Goal: Transaction & Acquisition: Purchase product/service

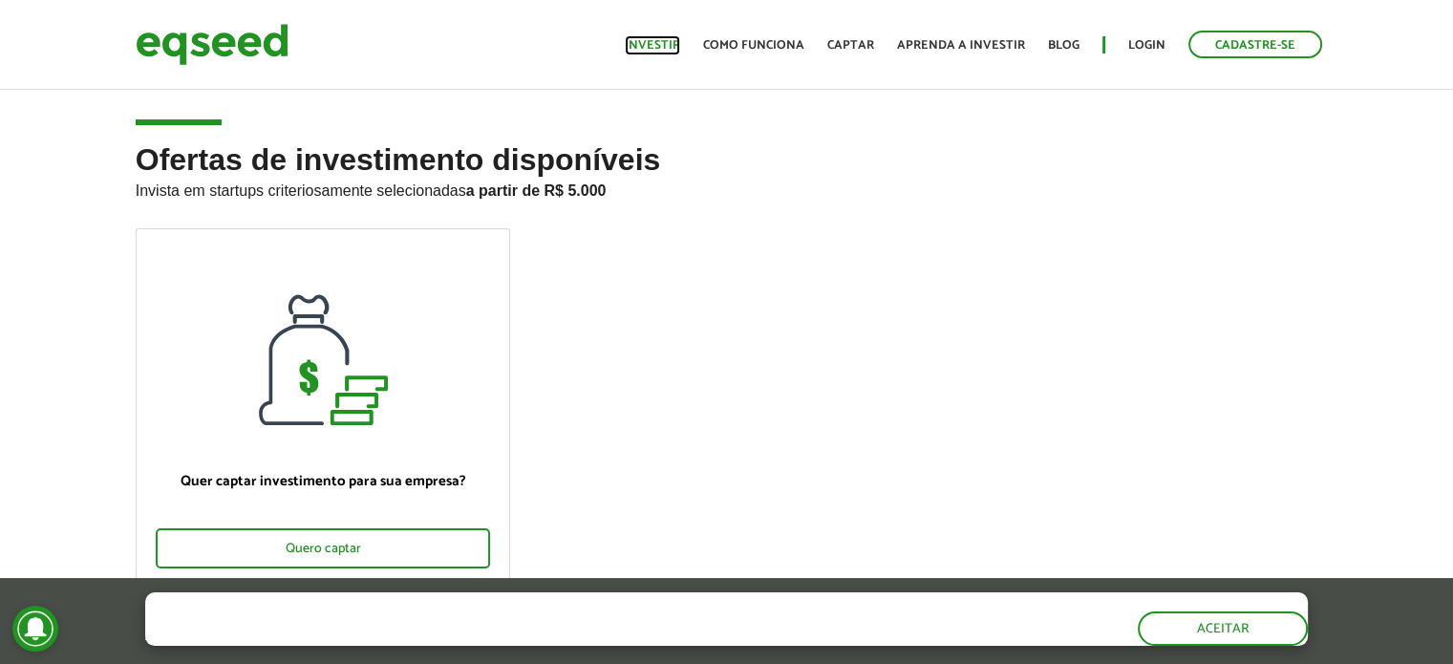
click at [669, 49] on link "Investir" at bounding box center [652, 45] width 55 height 12
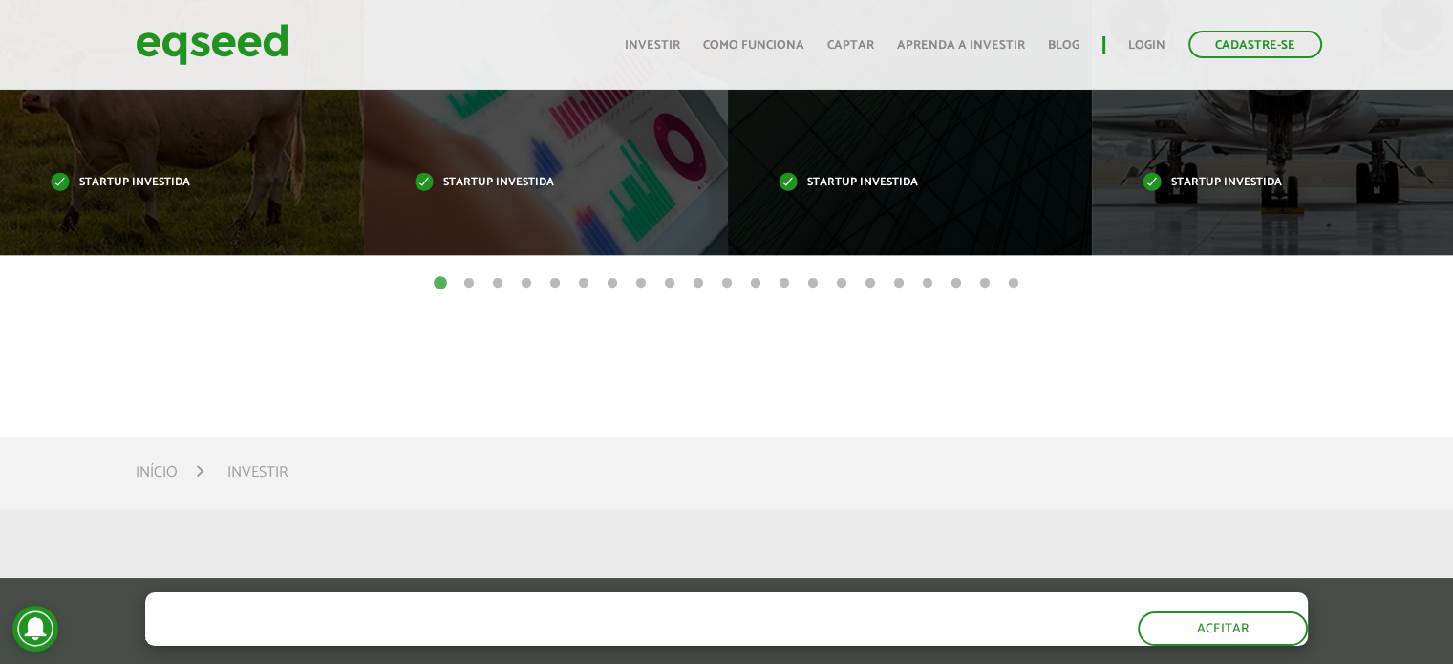
scroll to position [669, 0]
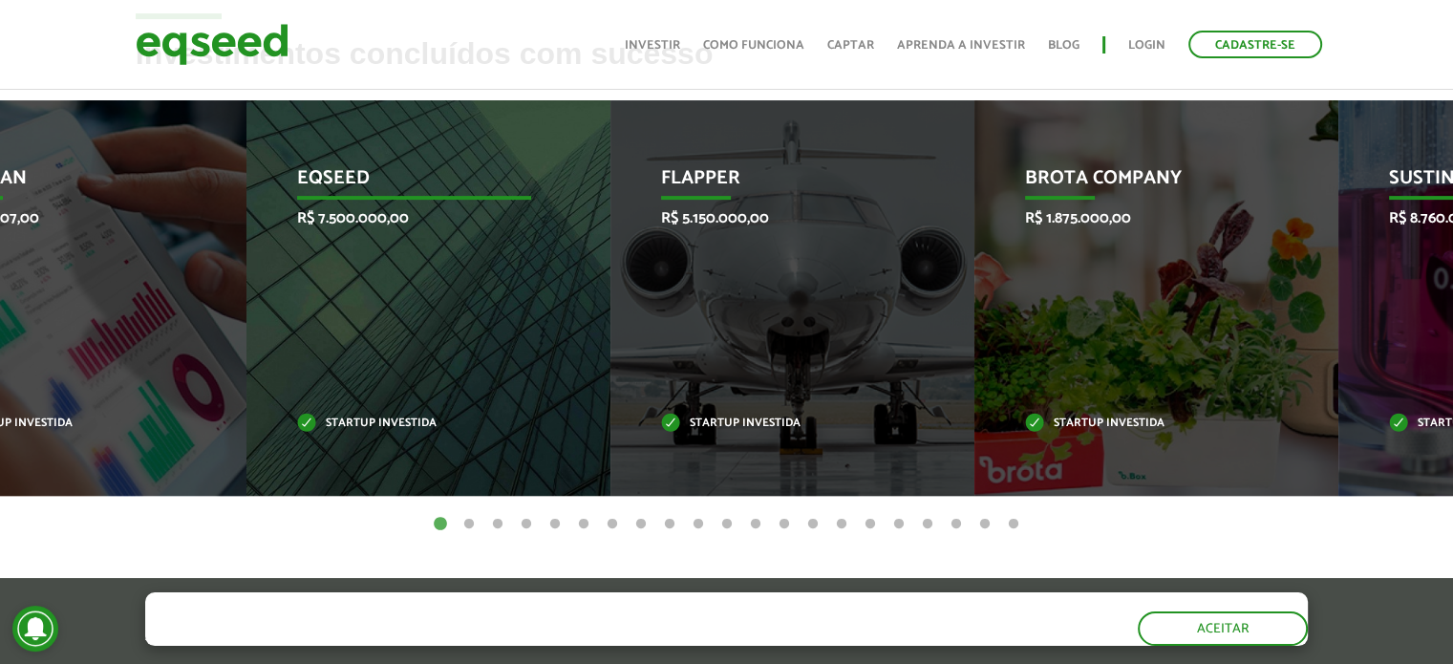
drag, startPoint x: 1022, startPoint y: 297, endPoint x: 413, endPoint y: 372, distance: 613.9
click at [418, 372] on div "EqSeed R$ 7.500.000,00 Startup investida" at bounding box center [413, 297] width 335 height 395
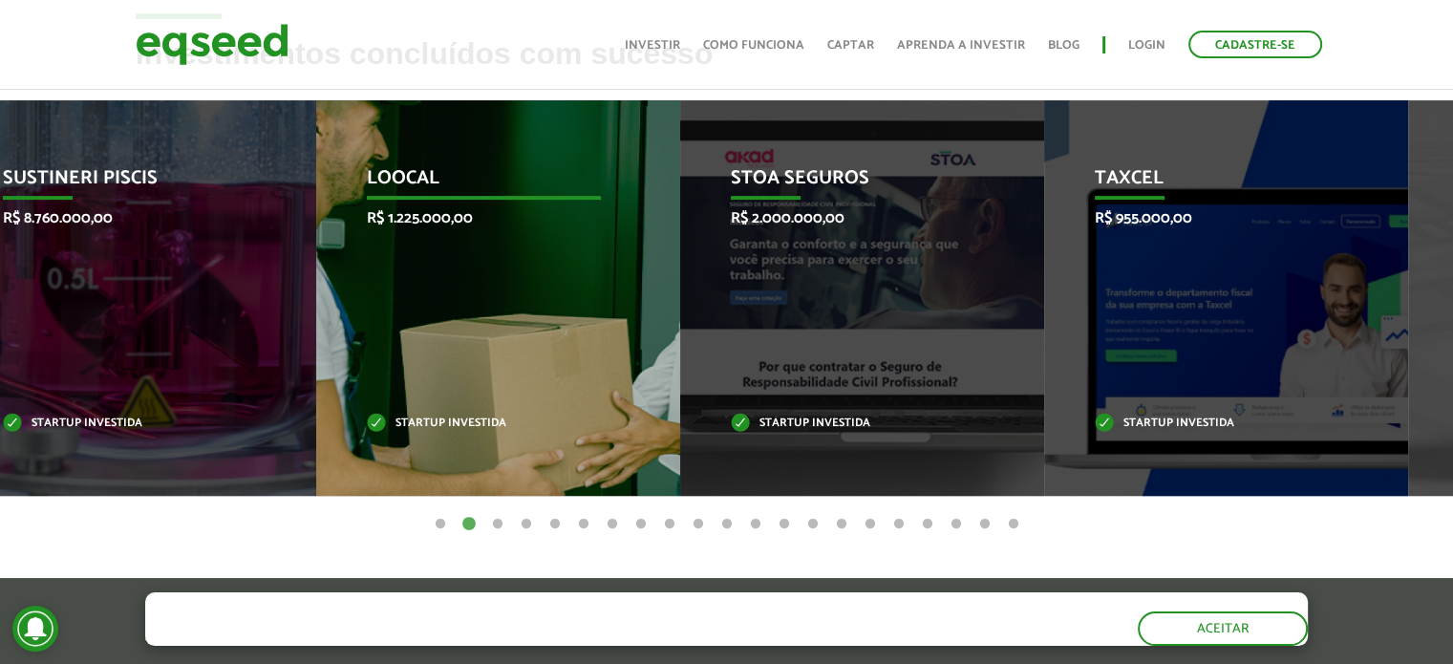
drag, startPoint x: 962, startPoint y: 295, endPoint x: 521, endPoint y: 347, distance: 443.3
click at [521, 347] on div "Loocal R$ 1.225.000,00 Startup investida" at bounding box center [483, 297] width 335 height 395
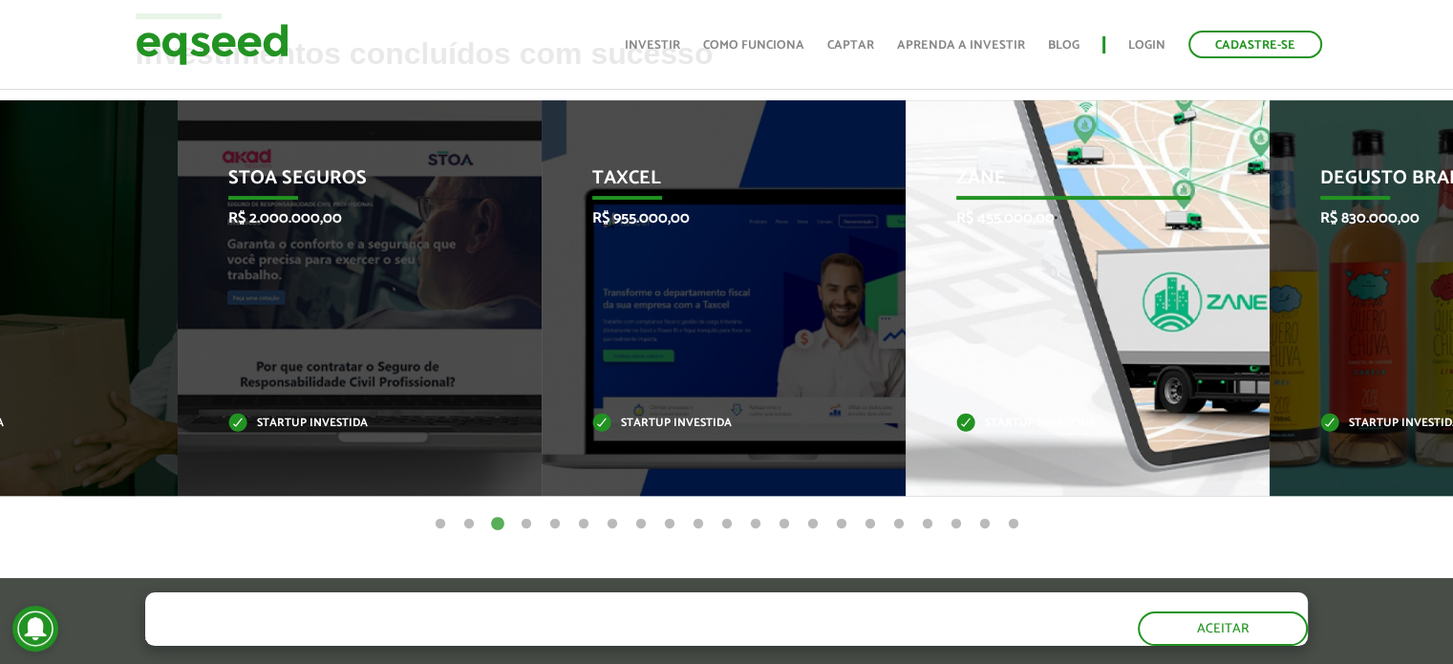
drag, startPoint x: 905, startPoint y: 353, endPoint x: 1177, endPoint y: 358, distance: 271.3
click at [1177, 358] on div "Zane R$ 455.000,00 Startup investida" at bounding box center [1072, 297] width 335 height 395
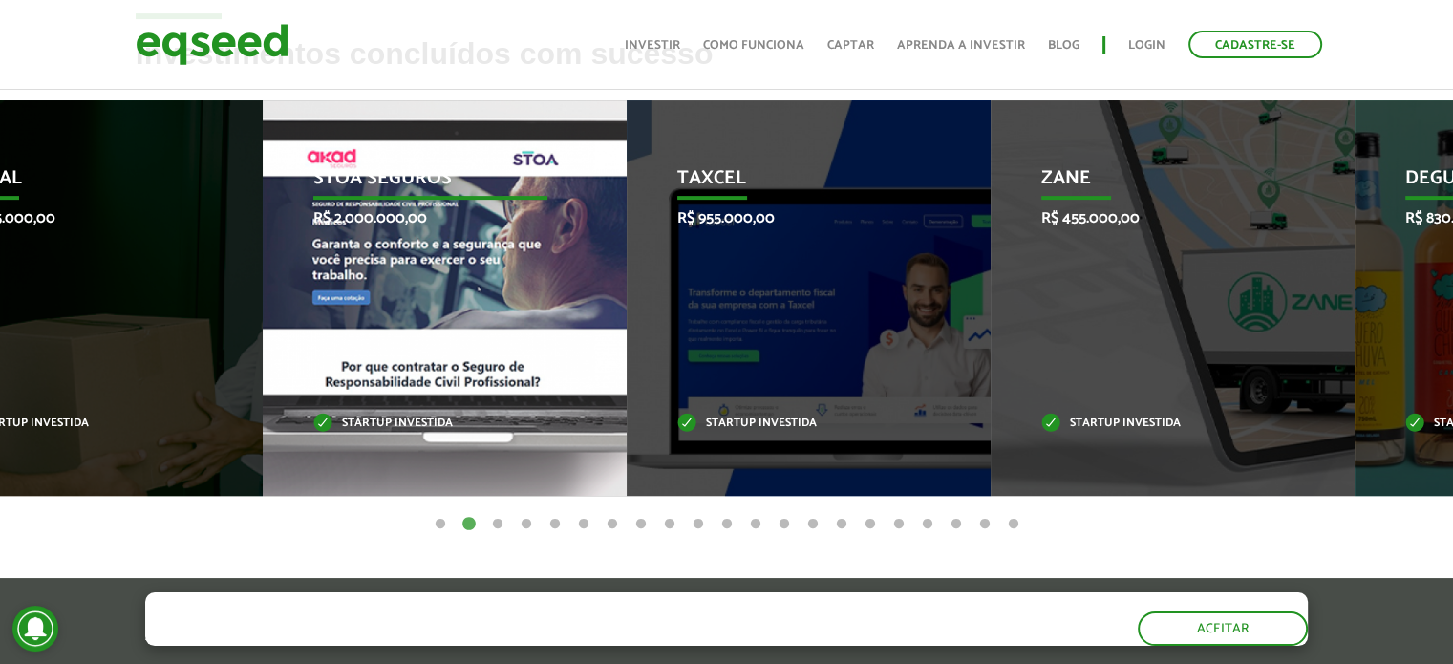
drag, startPoint x: 1266, startPoint y: 307, endPoint x: 281, endPoint y: 381, distance: 988.4
click at [309, 381] on div "STOA Seguros R$ 2.000.000,00 Startup investida" at bounding box center [430, 297] width 335 height 395
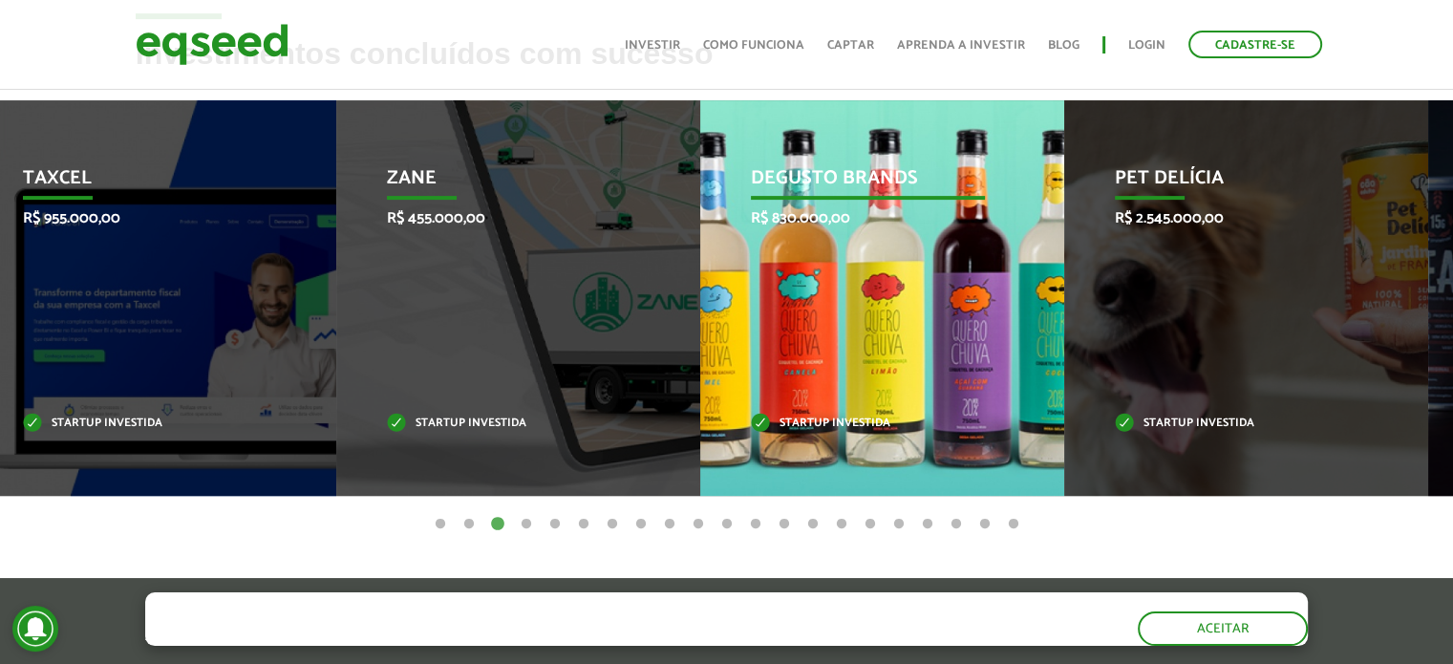
drag, startPoint x: 922, startPoint y: 310, endPoint x: 330, endPoint y: 327, distance: 591.4
click at [700, 327] on div "Degusto Brands R$ 830.000,00 Startup investida" at bounding box center [867, 297] width 335 height 395
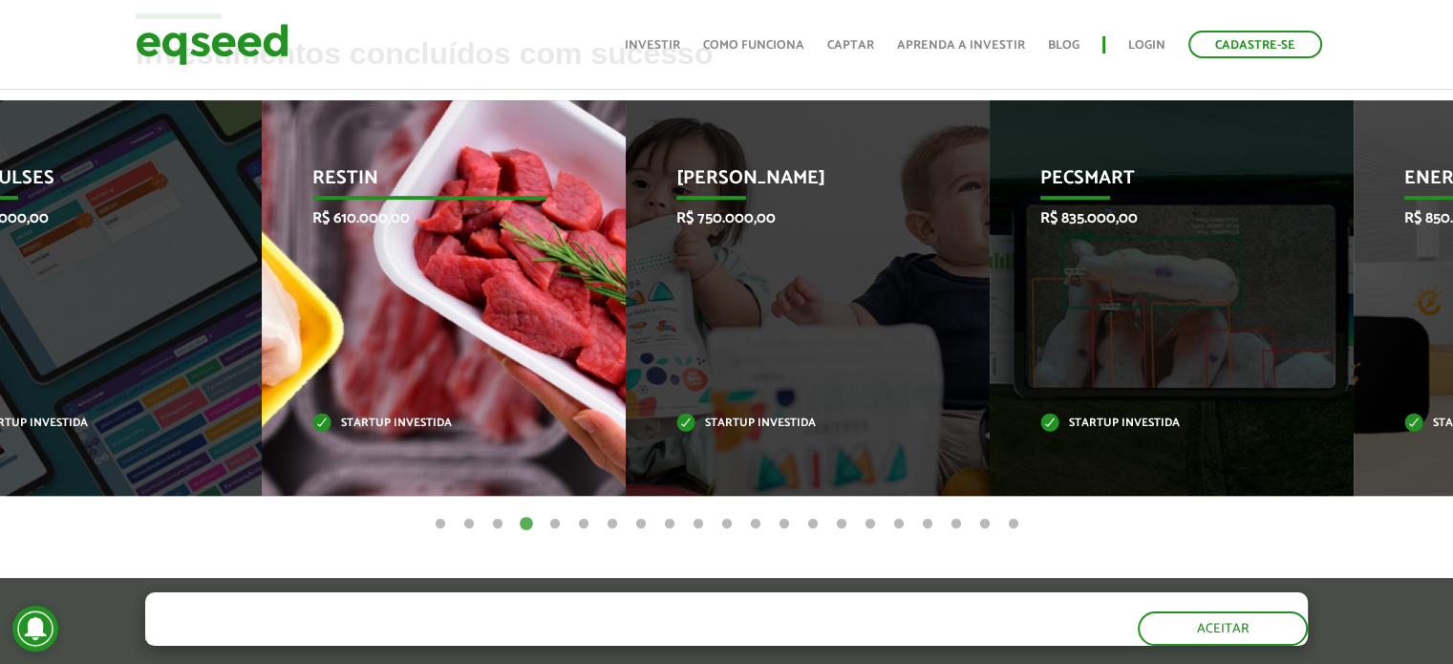
drag, startPoint x: 817, startPoint y: 308, endPoint x: 184, endPoint y: 307, distance: 633.2
click at [262, 307] on div "Restin R$ 610.000,00 Startup investida" at bounding box center [429, 297] width 335 height 395
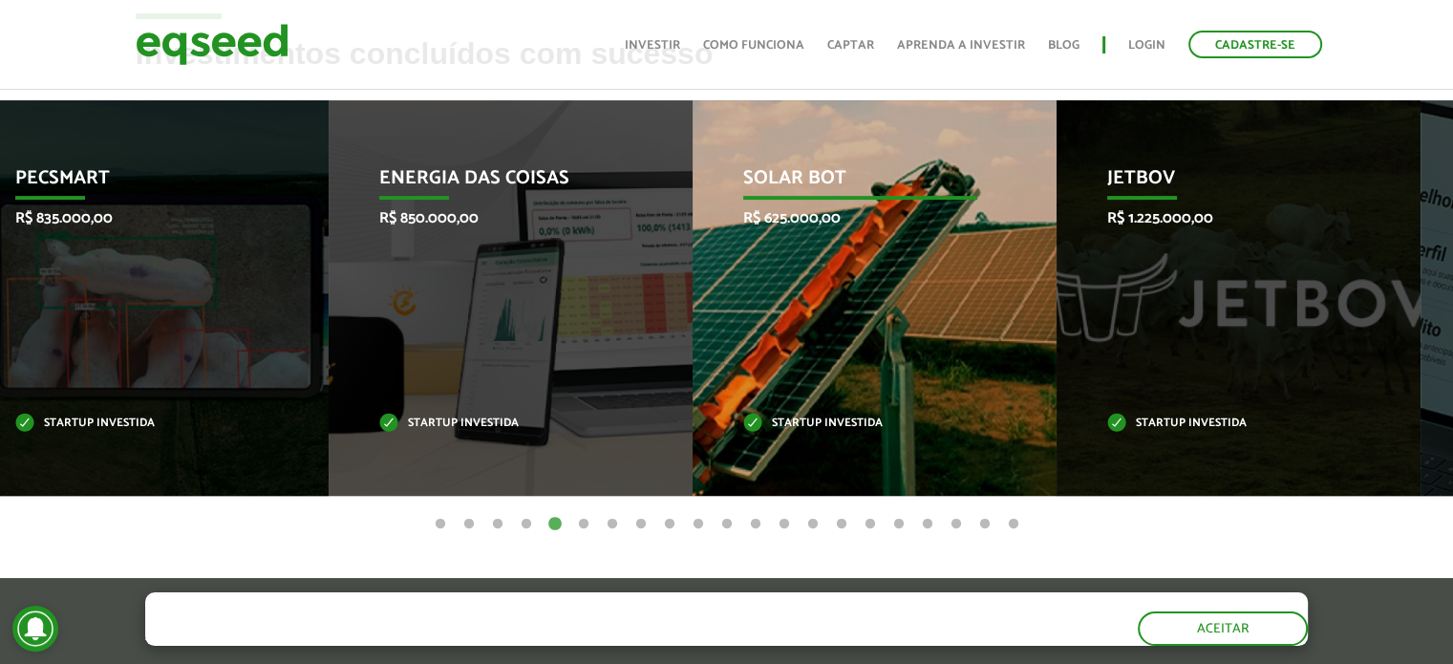
drag, startPoint x: 460, startPoint y: 317, endPoint x: 4, endPoint y: 290, distance: 457.3
click at [329, 294] on div "Energia das Coisas R$ 850.000,00 Startup investida" at bounding box center [496, 297] width 335 height 395
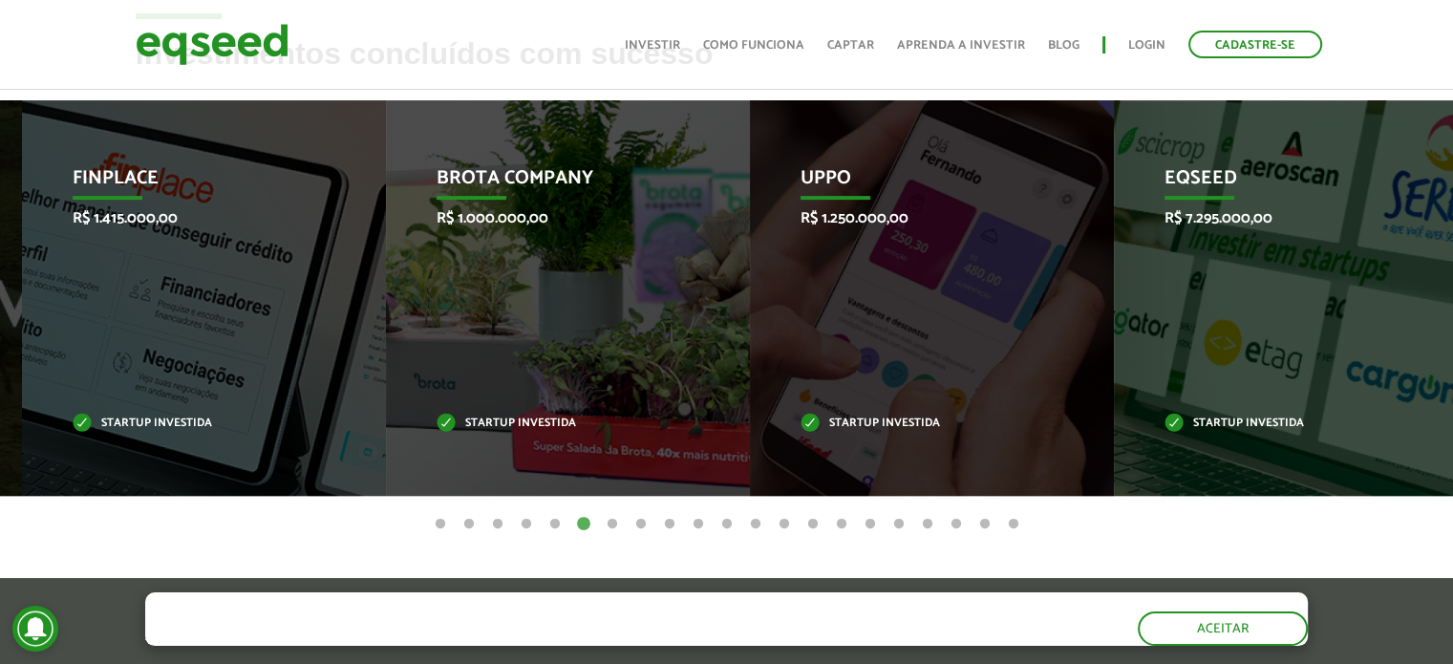
drag, startPoint x: 602, startPoint y: 289, endPoint x: 1466, endPoint y: 320, distance: 864.8
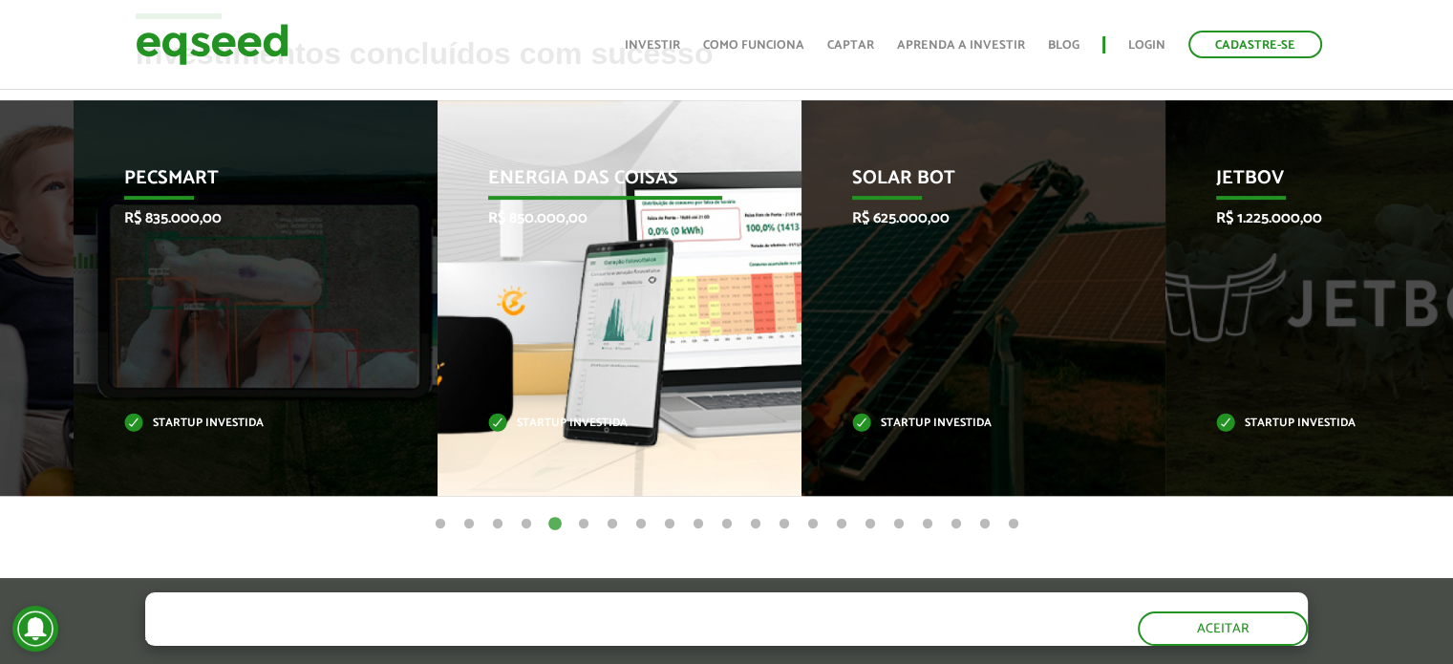
drag, startPoint x: 517, startPoint y: 312, endPoint x: 1348, endPoint y: 365, distance: 832.5
click at [773, 367] on div "Energia das Coisas R$ 850.000,00 Startup investida" at bounding box center [604, 297] width 335 height 395
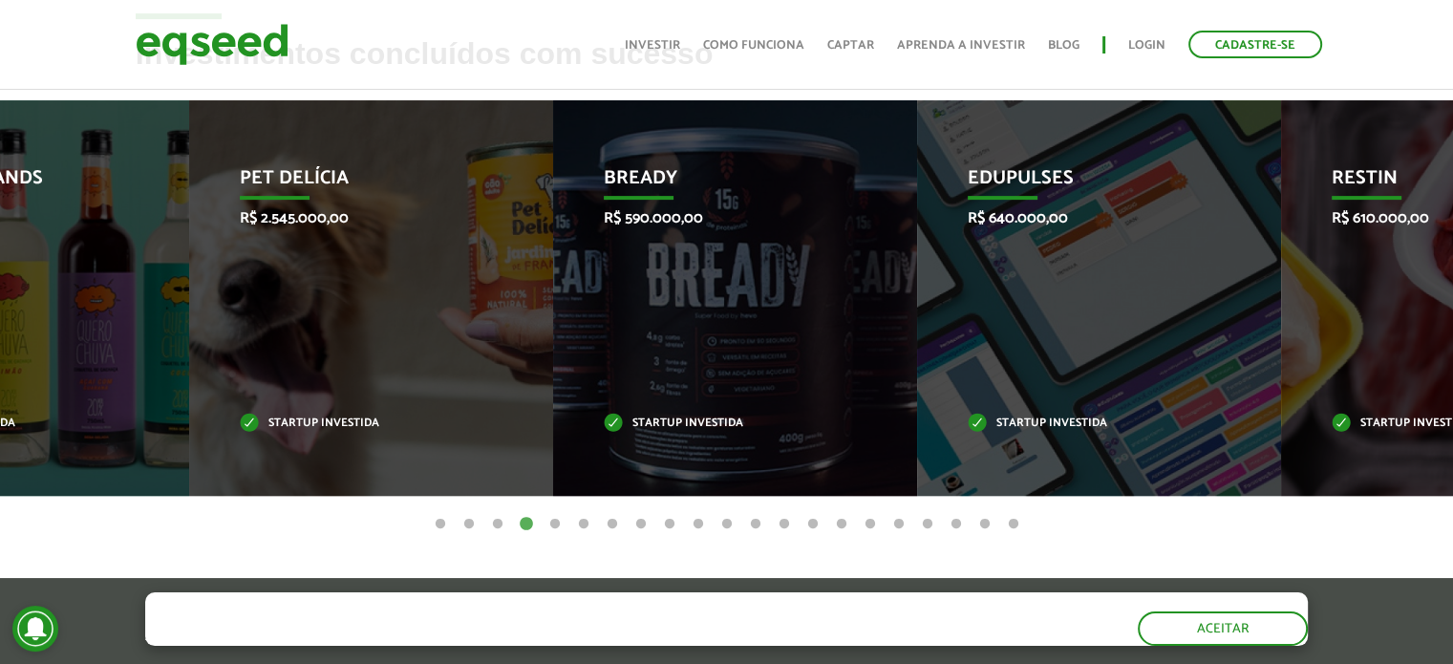
drag, startPoint x: 872, startPoint y: 373, endPoint x: 1466, endPoint y: 335, distance: 595.2
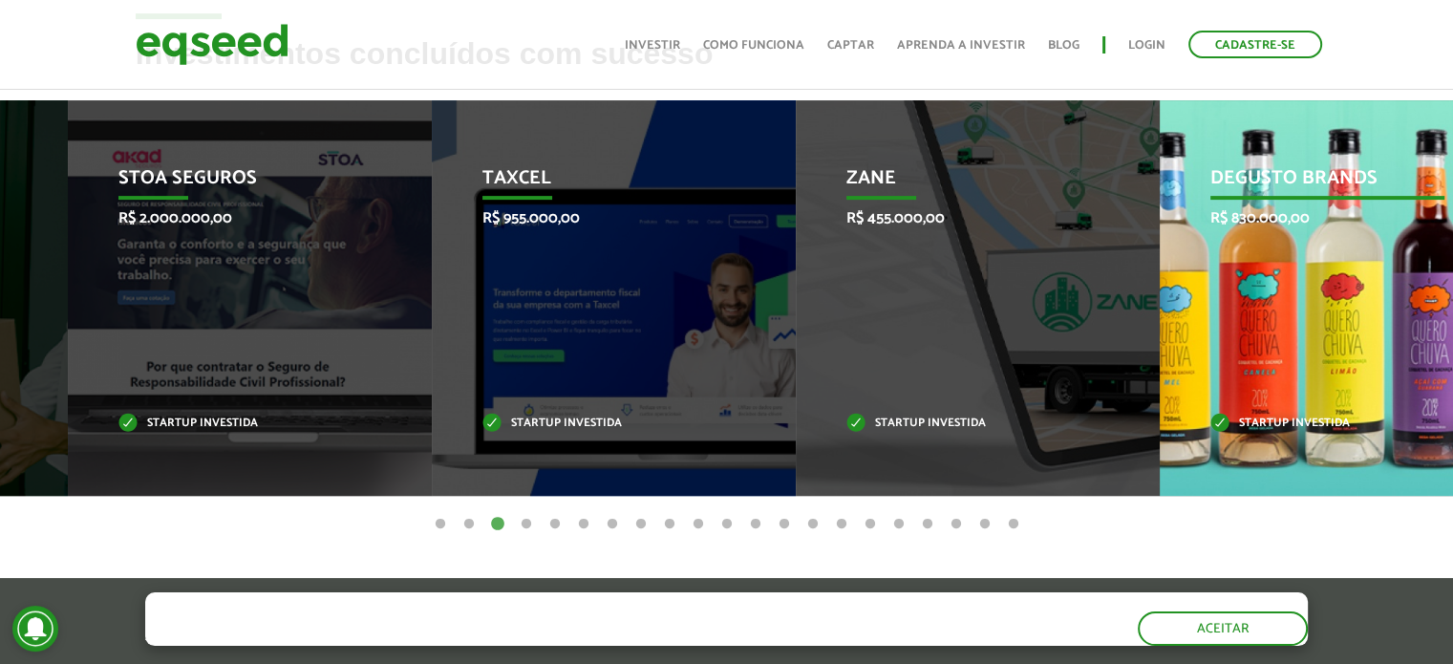
drag, startPoint x: 917, startPoint y: 320, endPoint x: 1368, endPoint y: 341, distance: 451.3
click at [1358, 343] on div "Degusto Brands R$ 830.000,00 Startup investida" at bounding box center [1326, 297] width 335 height 395
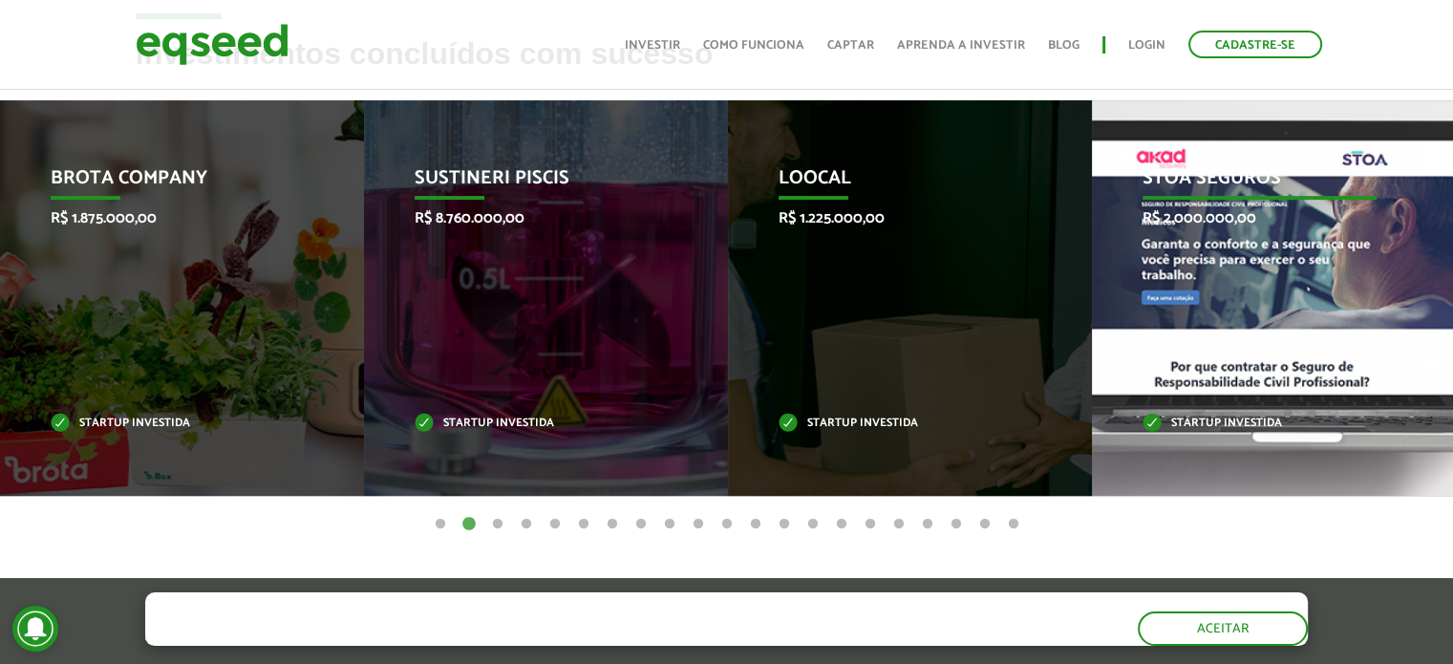
click at [1358, 250] on div "STOA Seguros R$ 2.000.000,00 Startup investida" at bounding box center [1259, 297] width 335 height 395
click at [1211, 182] on p "STOA Seguros" at bounding box center [1259, 183] width 235 height 32
click at [1210, 167] on p "STOA Seguros" at bounding box center [1259, 183] width 235 height 32
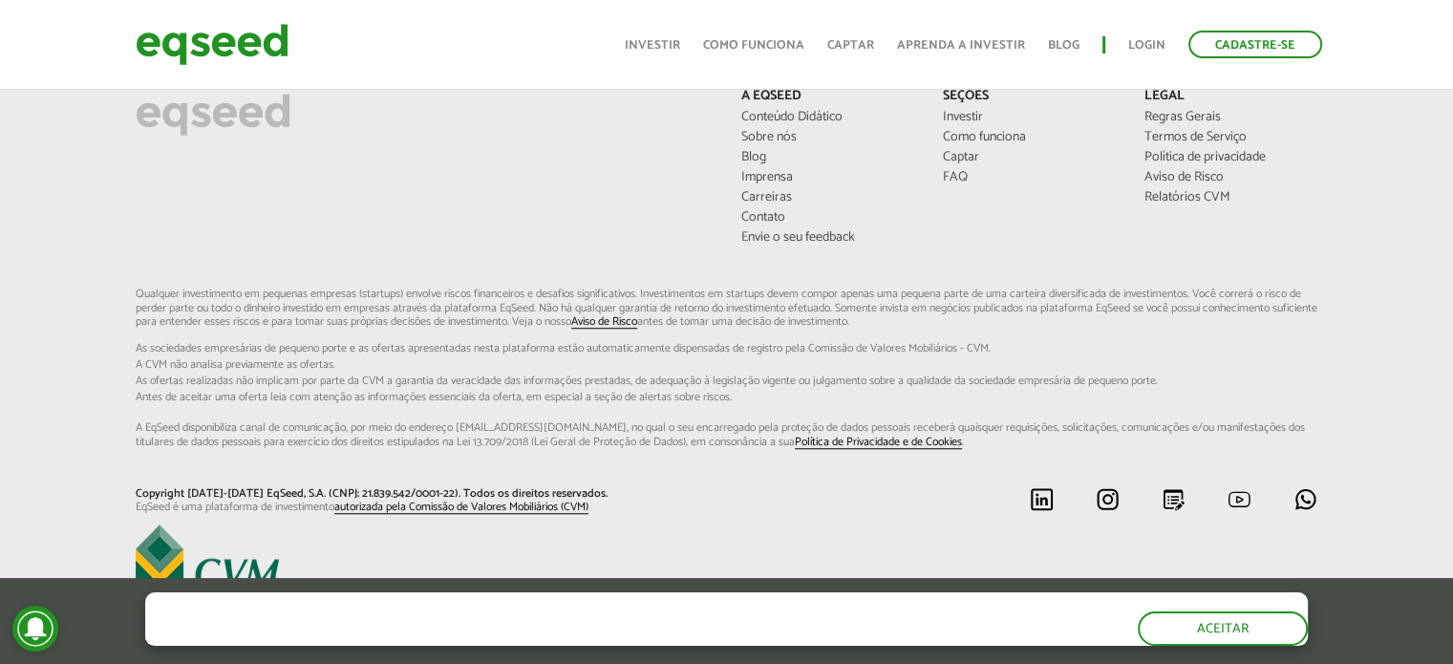
scroll to position [1421, 0]
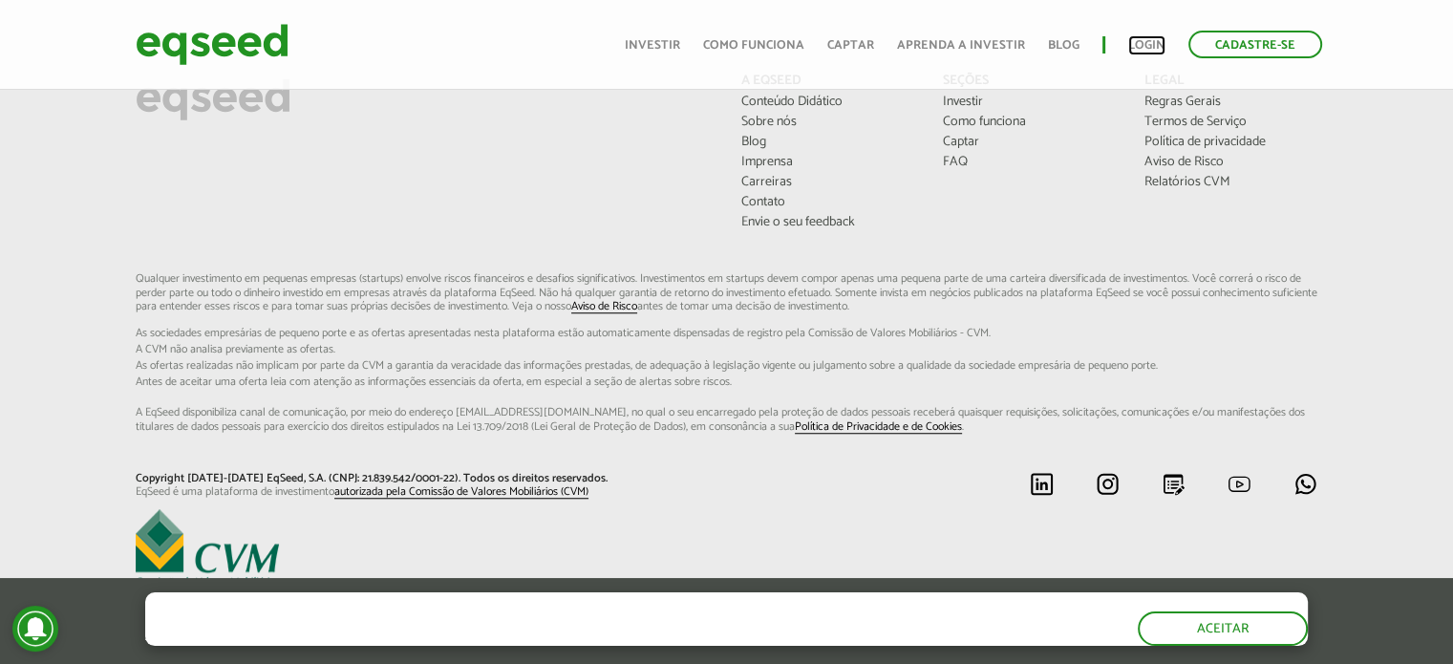
click at [1129, 39] on link "Login" at bounding box center [1146, 45] width 37 height 12
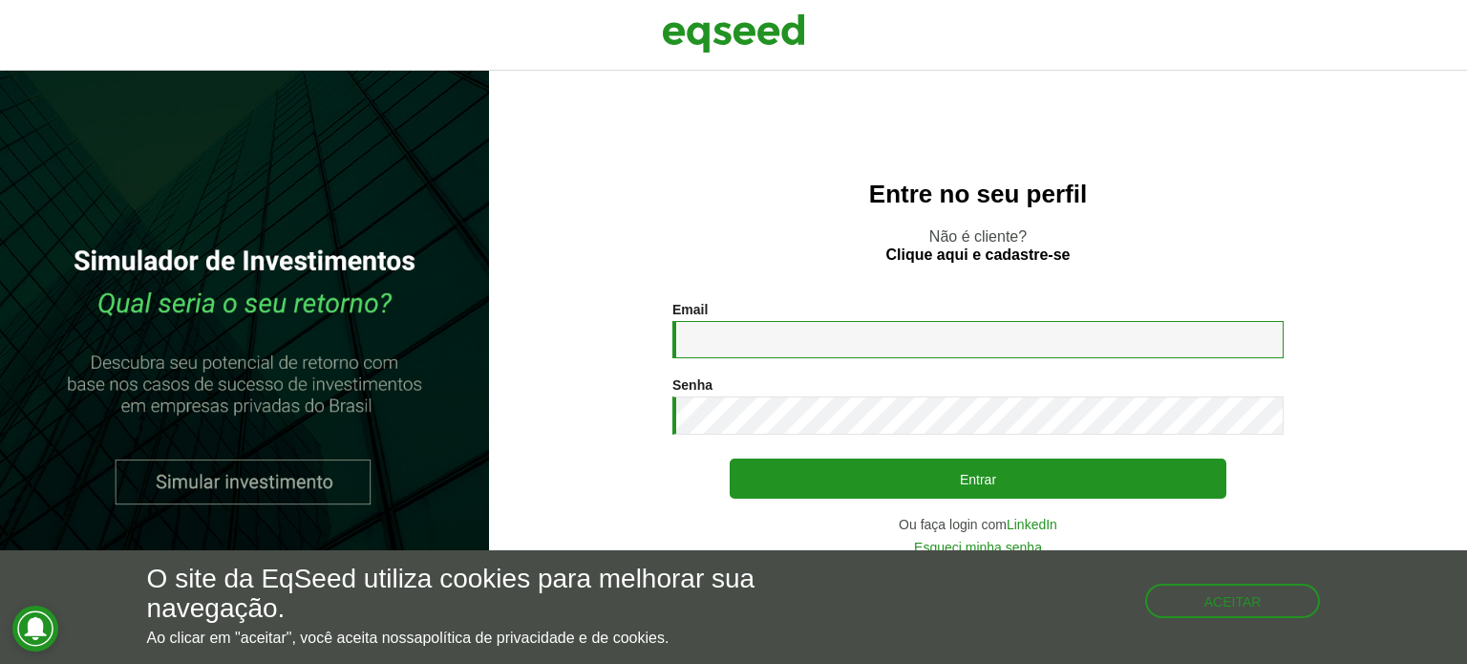
click at [913, 324] on input "Email *" at bounding box center [977, 339] width 611 height 37
click at [1253, 599] on button "Aceitar" at bounding box center [1235, 599] width 172 height 31
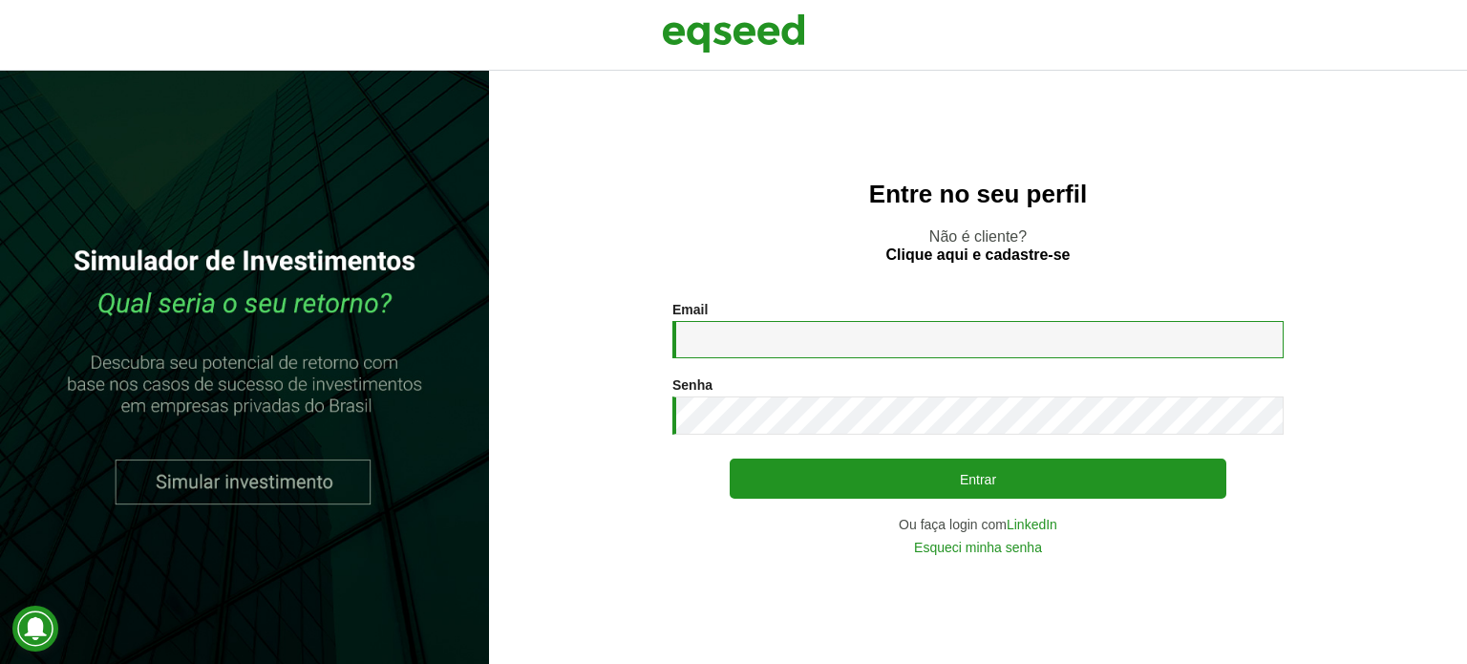
click at [966, 340] on input "Email *" at bounding box center [977, 339] width 611 height 37
type input "**********"
click at [730, 458] on button "Entrar" at bounding box center [978, 478] width 497 height 40
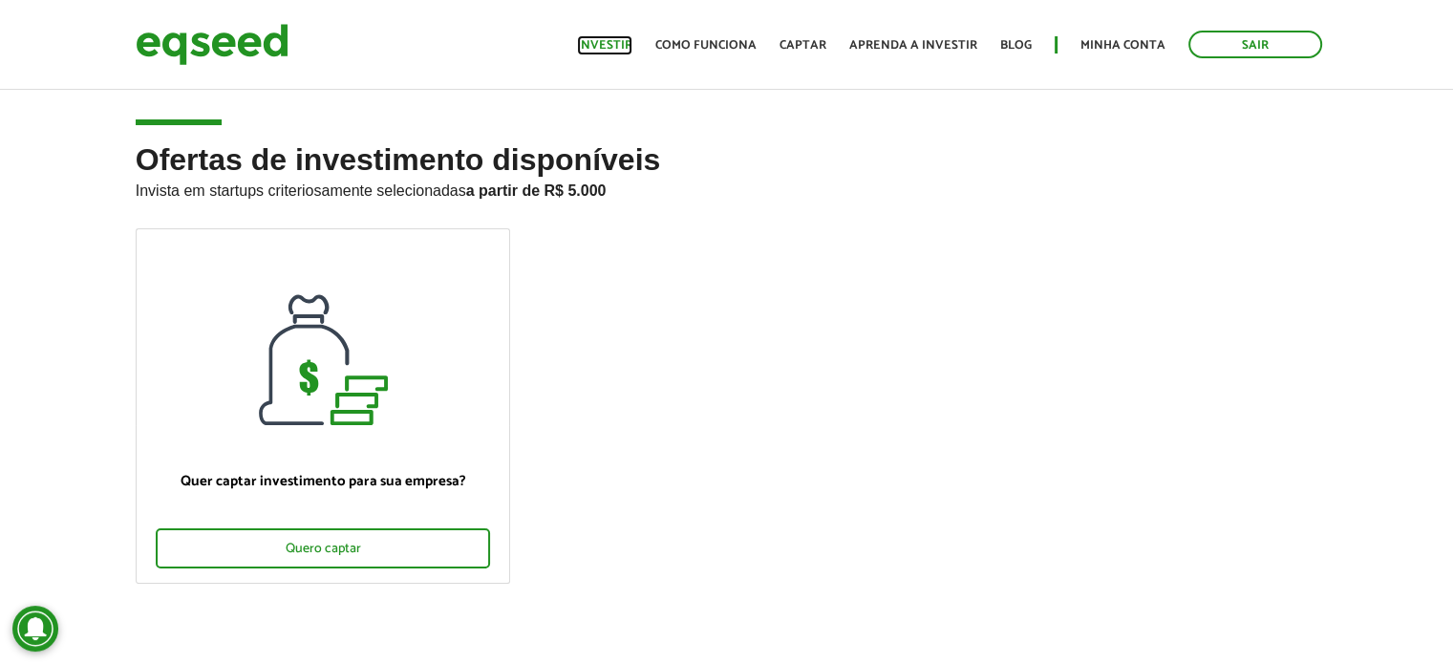
click at [630, 47] on link "Investir" at bounding box center [604, 45] width 55 height 12
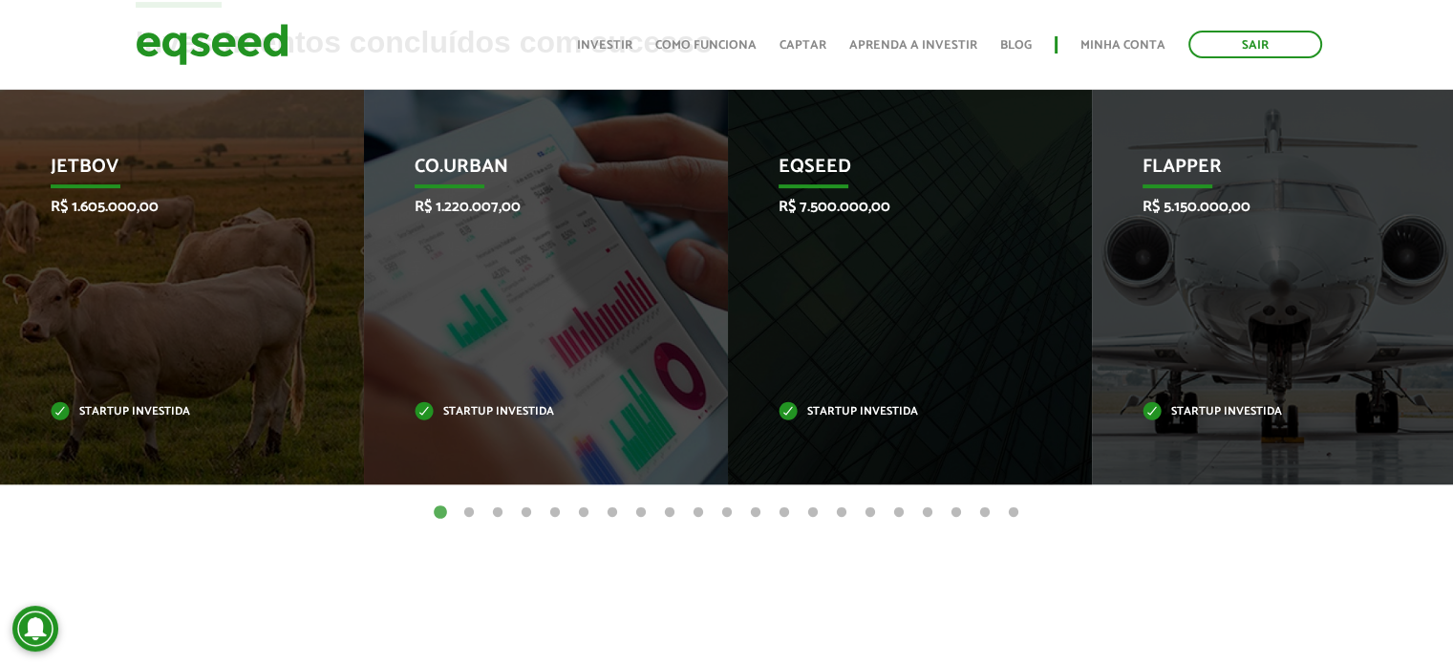
scroll to position [669, 0]
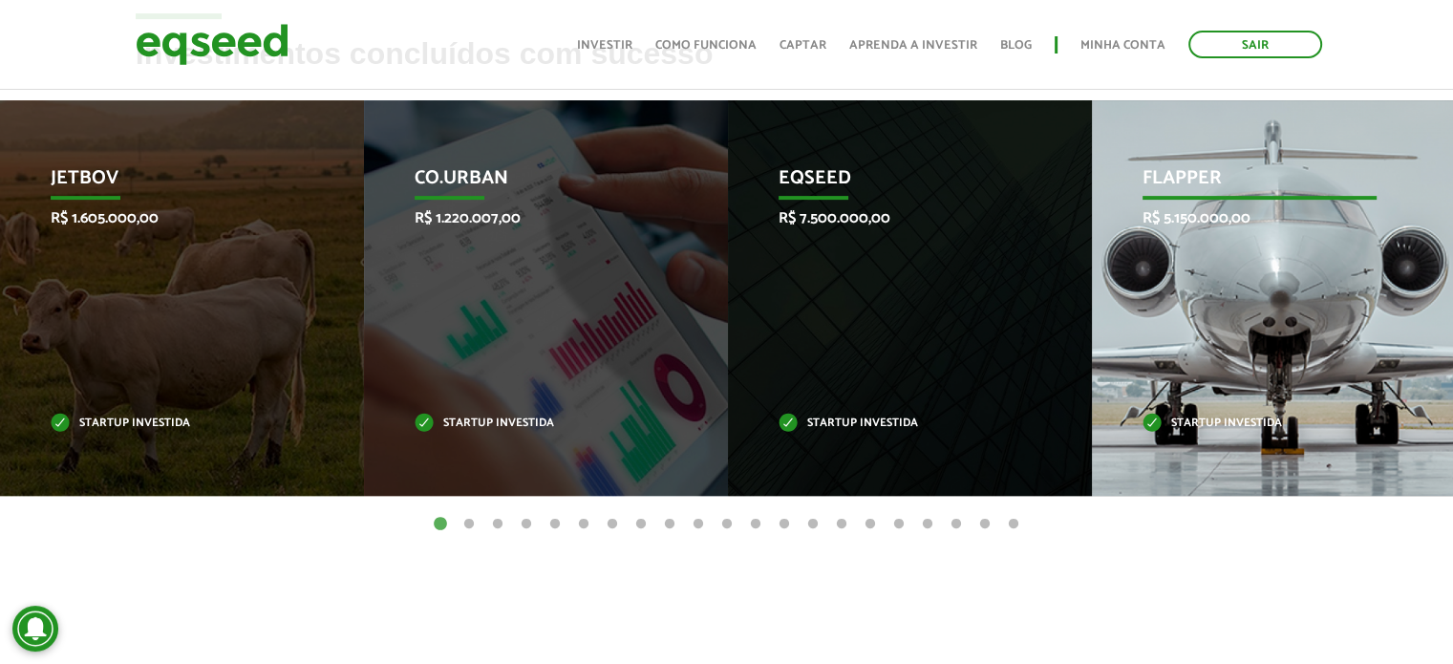
click at [1160, 187] on p "Flapper" at bounding box center [1259, 183] width 235 height 32
click at [1202, 421] on p "Startup investida" at bounding box center [1259, 423] width 235 height 11
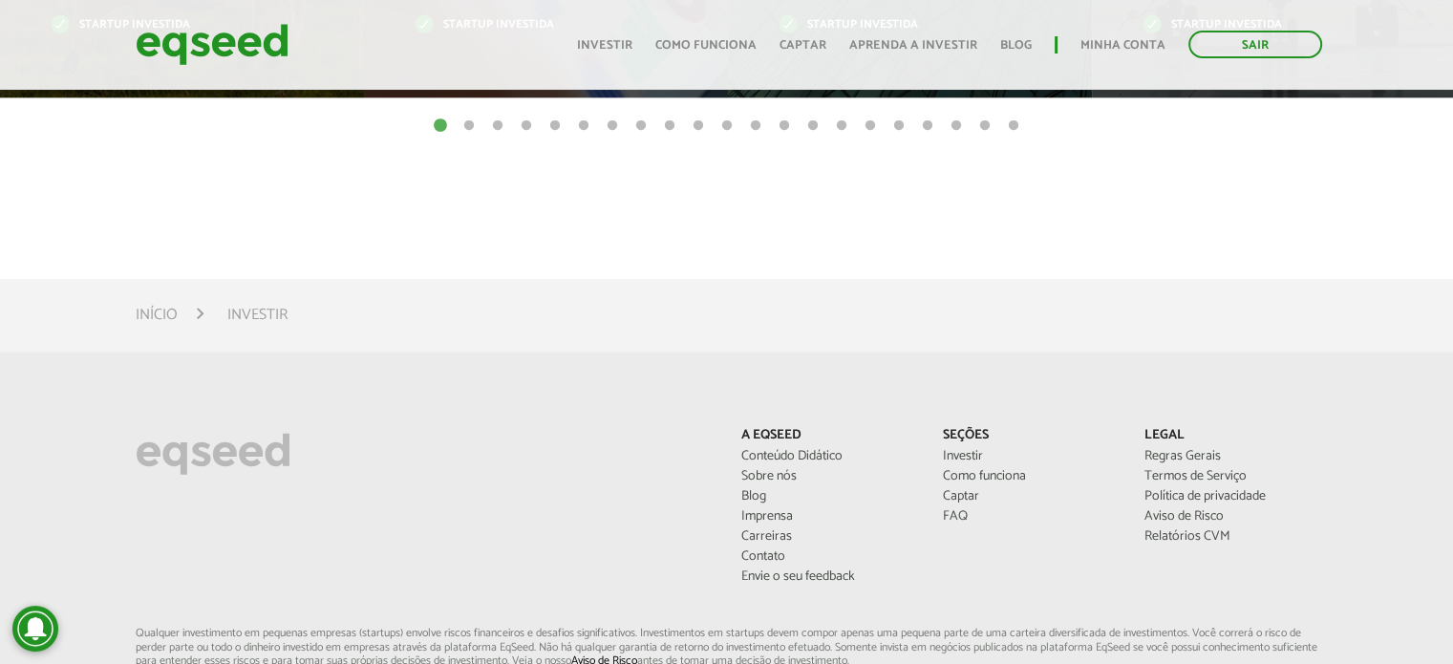
scroll to position [1421, 0]
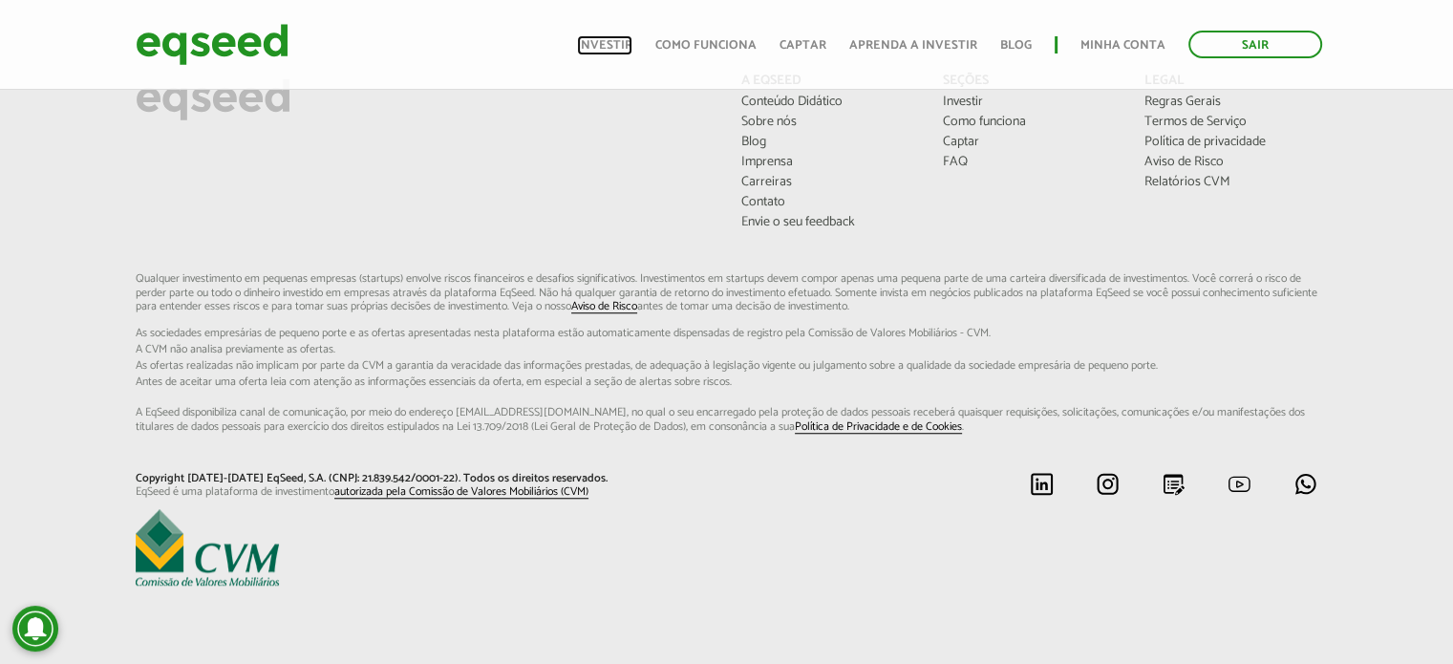
click at [614, 39] on link "Investir" at bounding box center [604, 45] width 55 height 12
click at [1106, 44] on link "Minha conta" at bounding box center [1122, 45] width 85 height 12
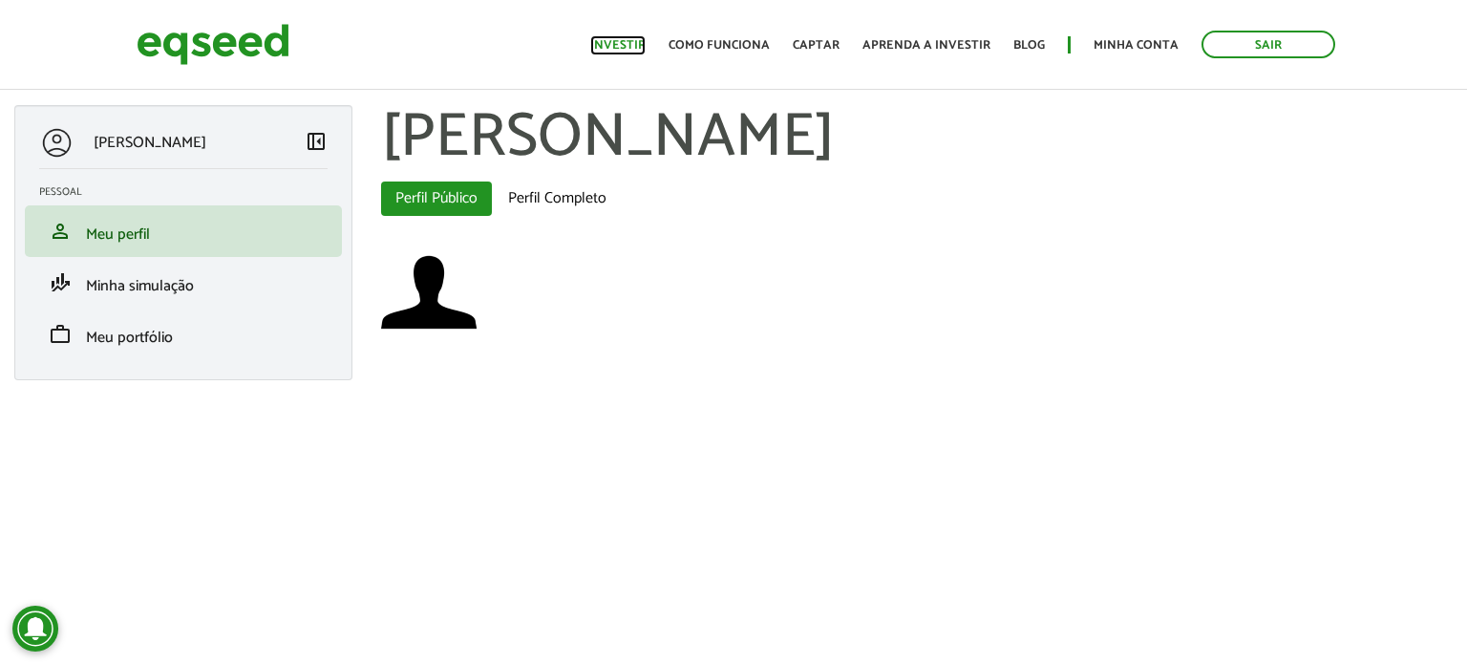
click at [632, 45] on link "Investir" at bounding box center [617, 45] width 55 height 12
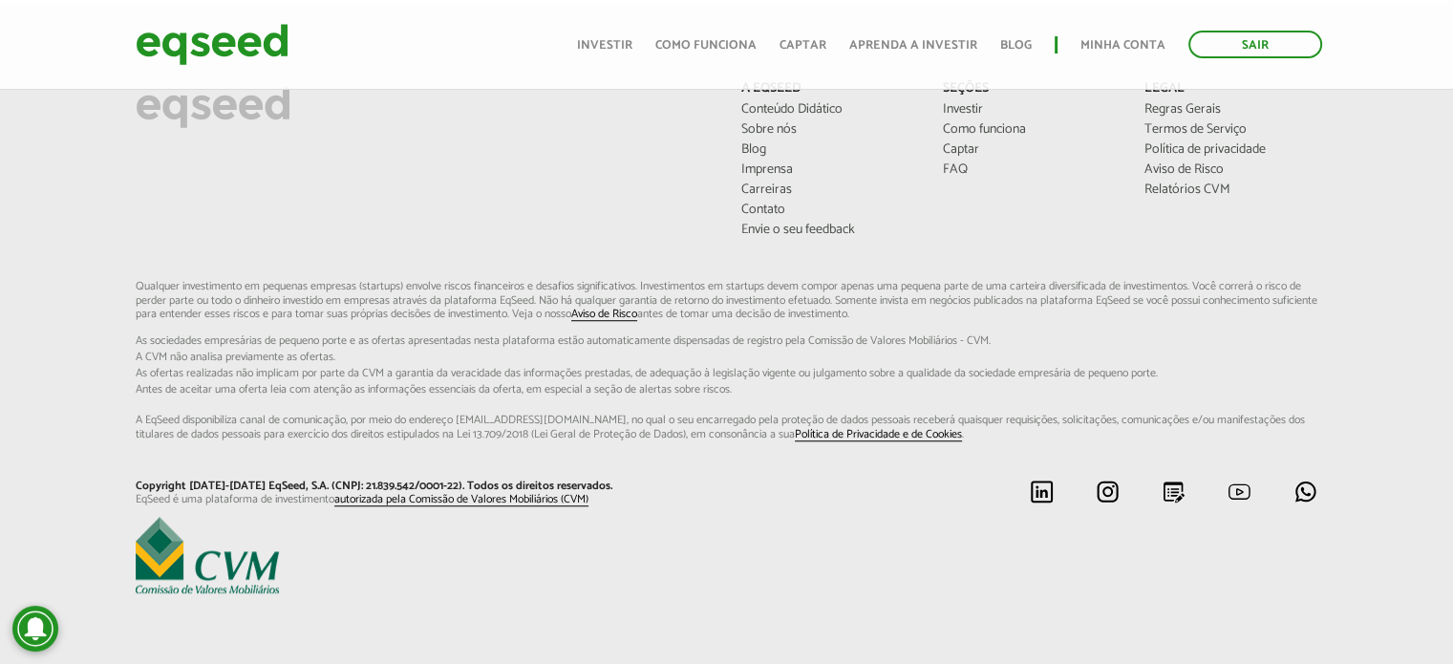
scroll to position [1421, 0]
